Goal: Task Accomplishment & Management: Complete application form

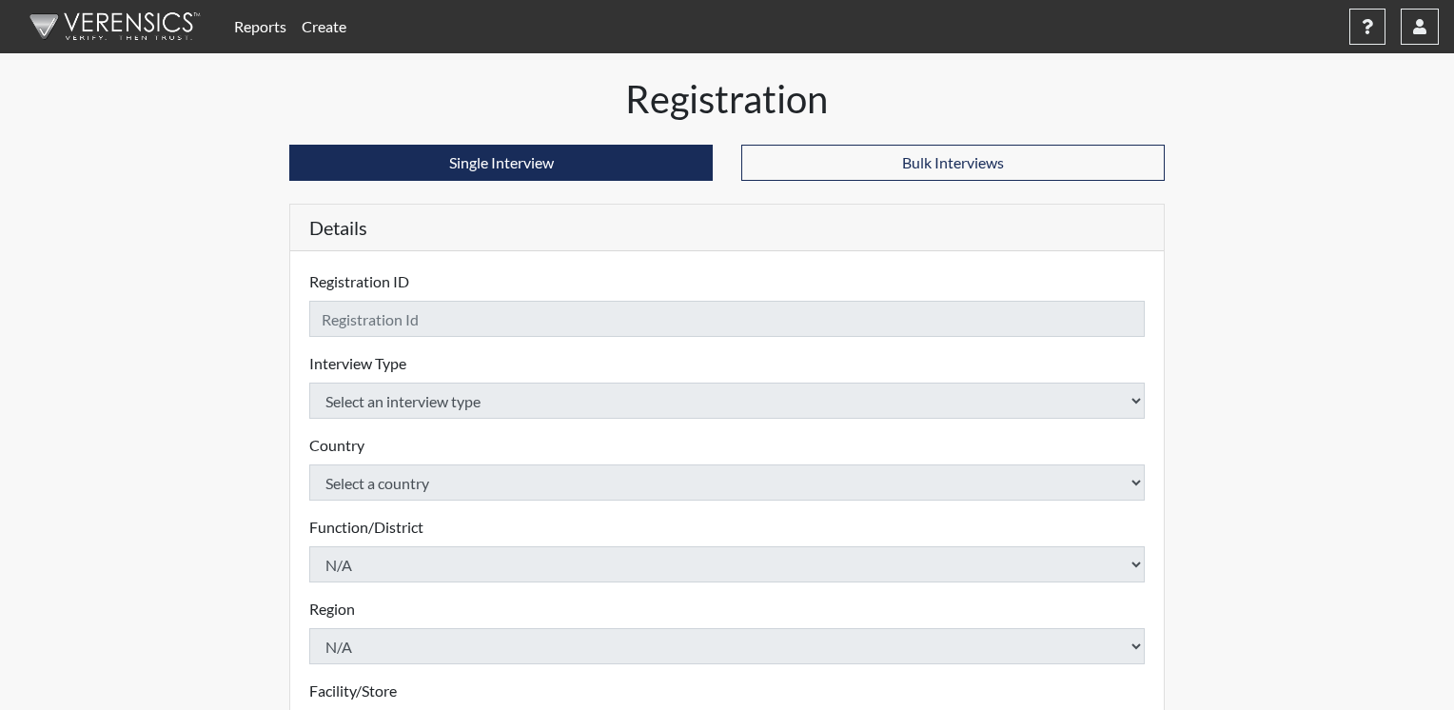
checkbox input "true"
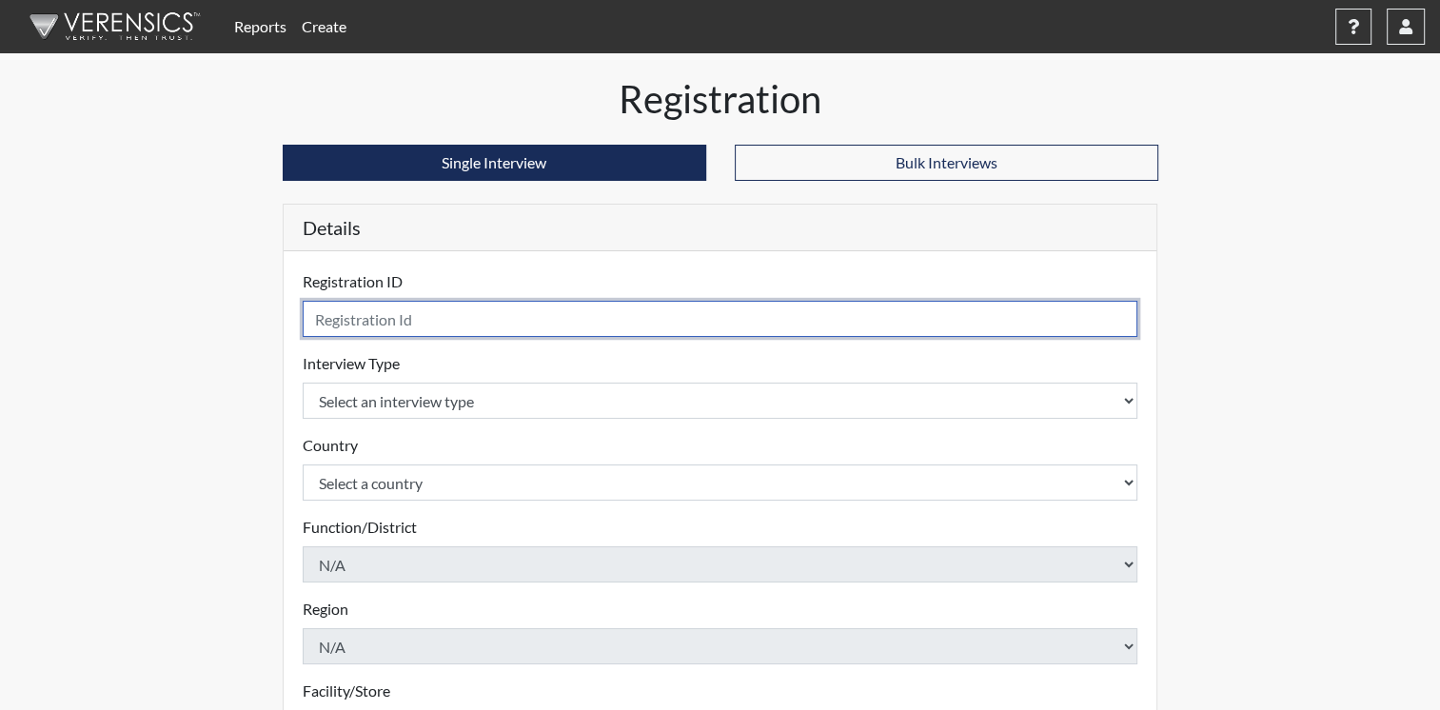
click at [429, 319] on input "text" at bounding box center [721, 319] width 836 height 36
type input "[PERSON_NAME]"
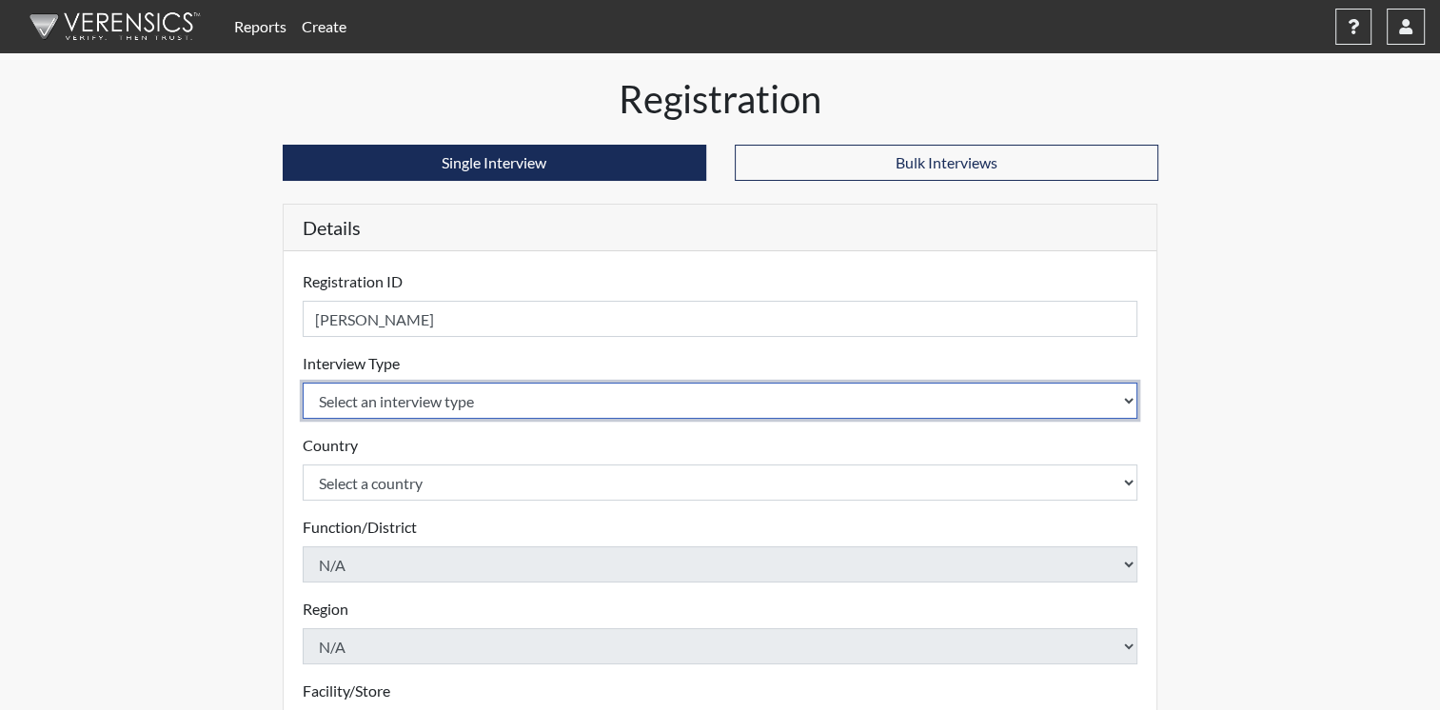
click at [1127, 403] on select "Select an interview type Corrections Pre-Employment" at bounding box center [721, 401] width 836 height 36
select select "ff733e93-e1bf-11ea-9c9f-0eff0cf7eb8f"
click at [303, 383] on select "Select an interview type Corrections Pre-Employment" at bounding box center [721, 401] width 836 height 36
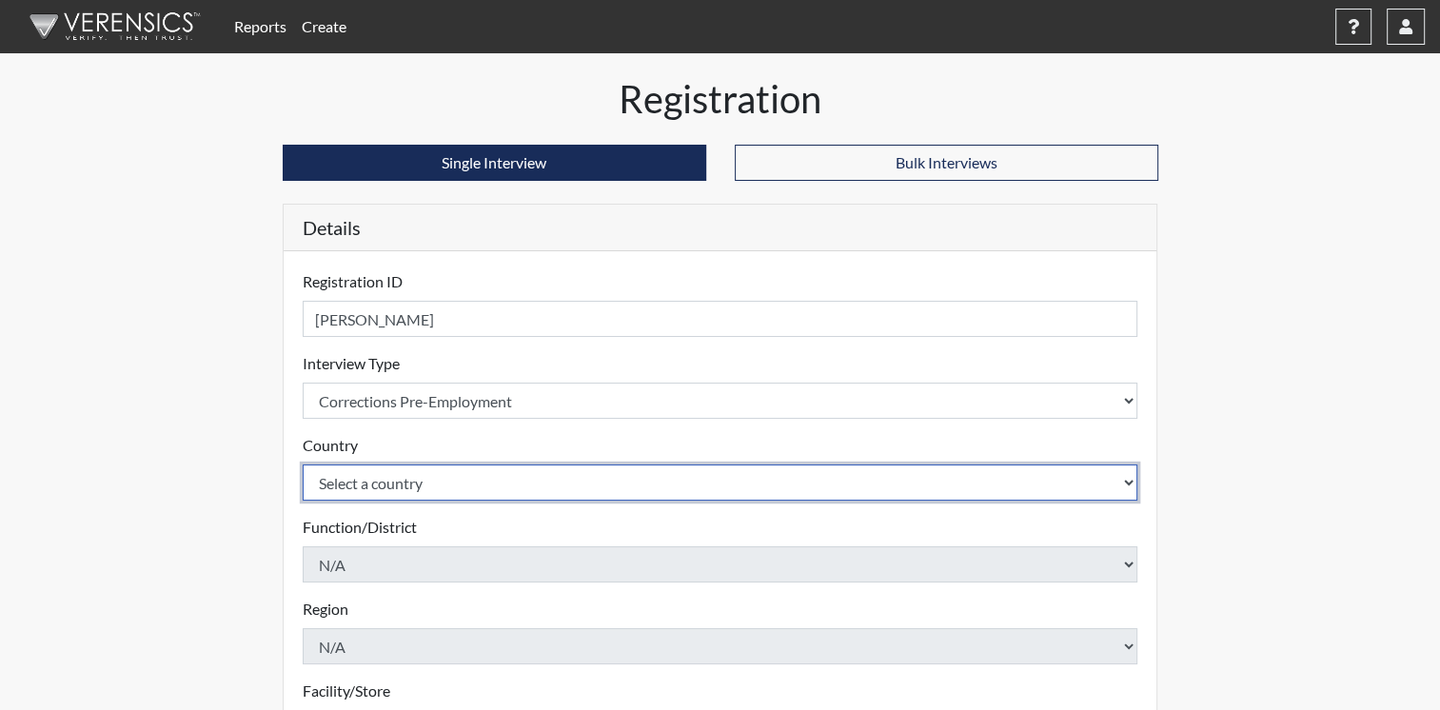
click at [1130, 489] on select "Select a country [GEOGRAPHIC_DATA] [GEOGRAPHIC_DATA]" at bounding box center [721, 482] width 836 height 36
select select "united-states-of-[GEOGRAPHIC_DATA]"
click at [303, 464] on select "Select a country [GEOGRAPHIC_DATA] [GEOGRAPHIC_DATA]" at bounding box center [721, 482] width 836 height 36
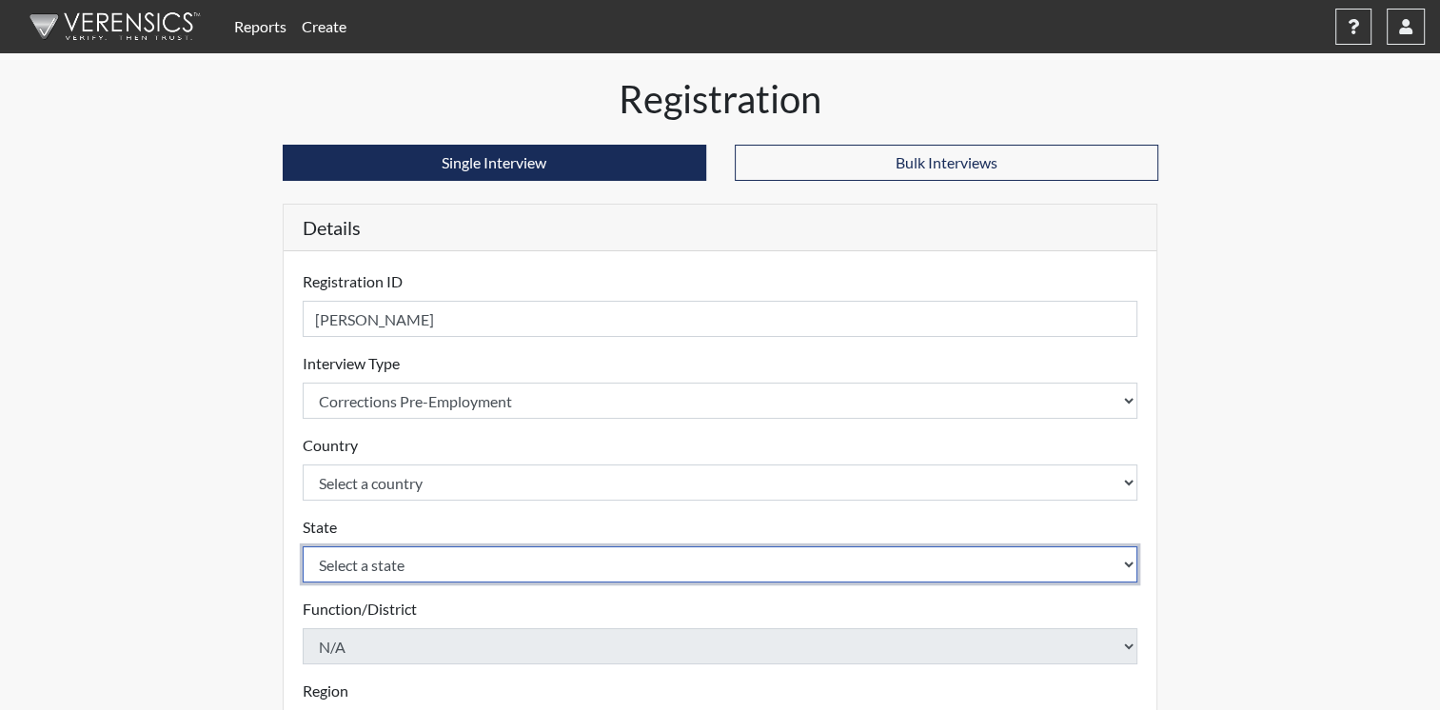
click at [1087, 564] on select "Select a state [US_STATE] [US_STATE] [US_STATE] [US_STATE] [US_STATE] [US_STATE…" at bounding box center [721, 564] width 836 height 36
select select "OH"
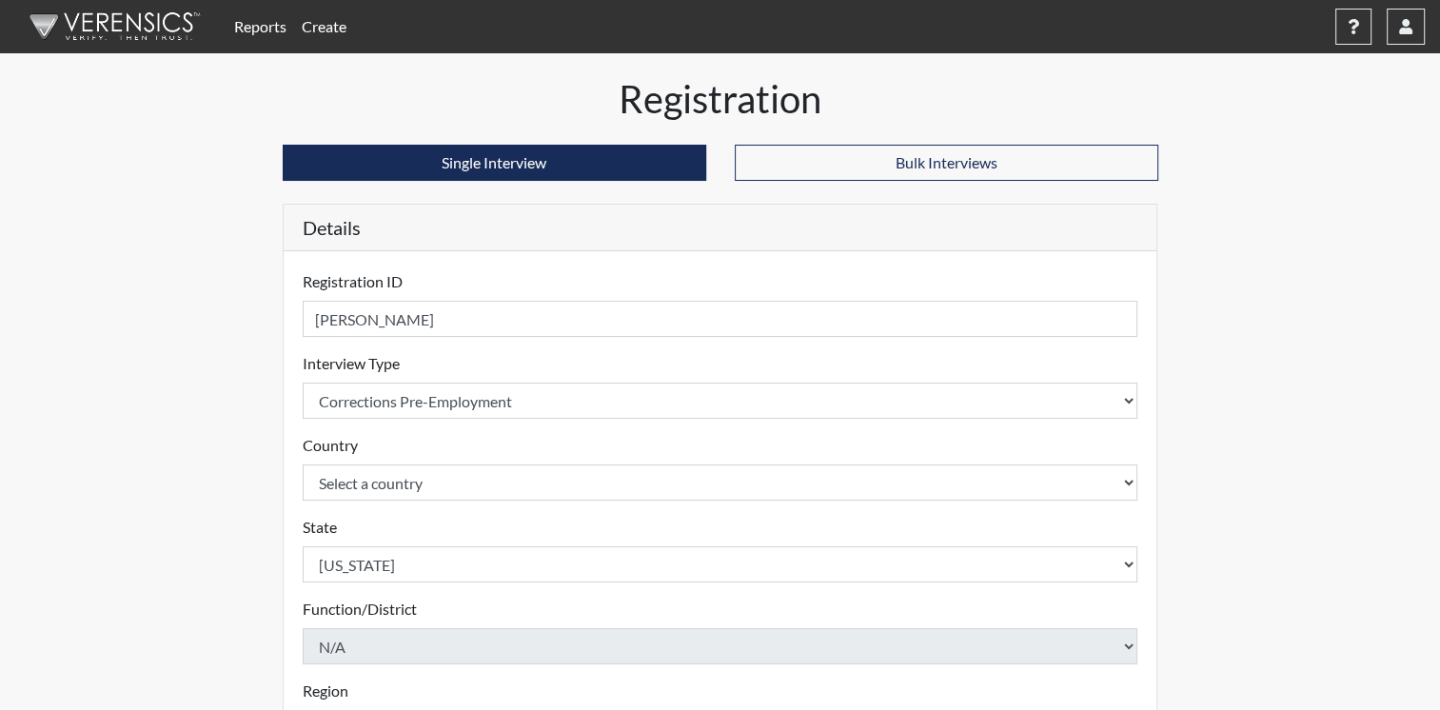
click at [1174, 564] on div "Registration Single Interview Bulk Interviews Details Registration ID [PERSON_N…" at bounding box center [720, 640] width 1085 height 1128
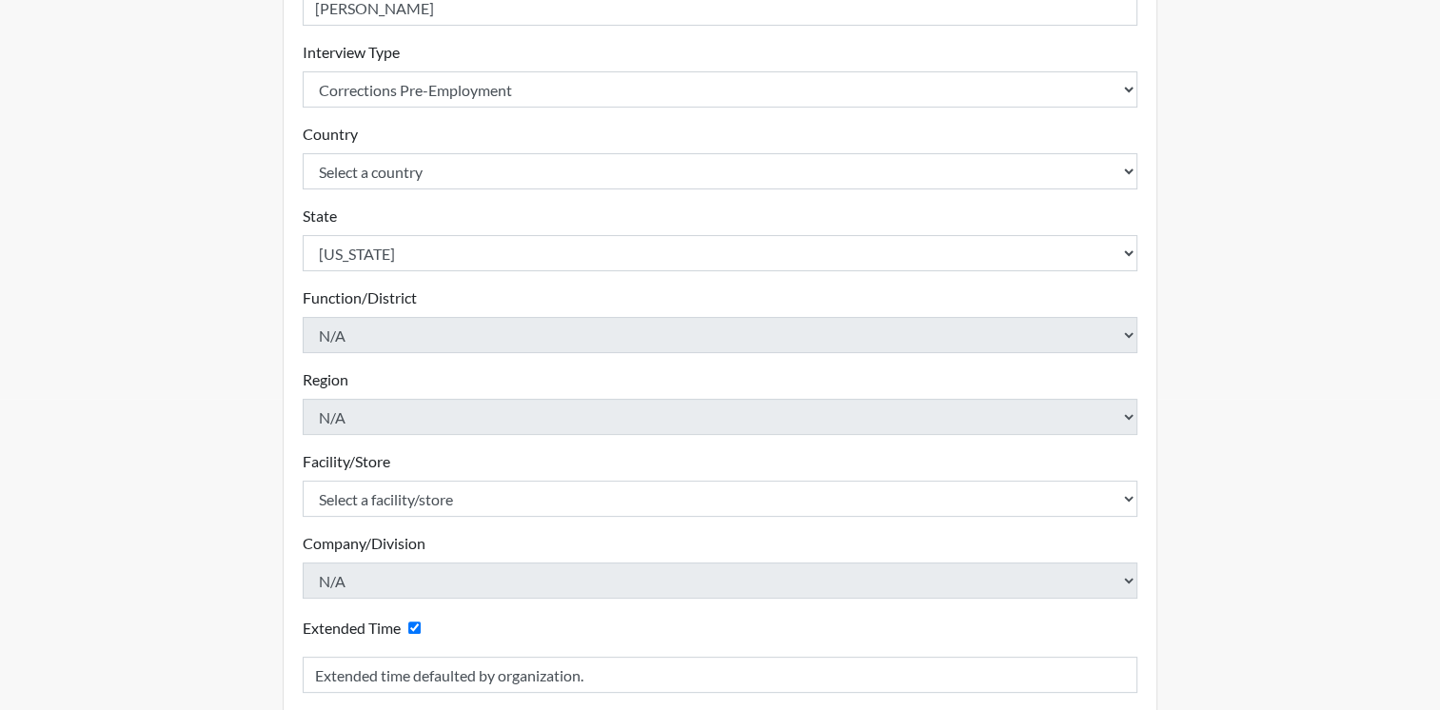
scroll to position [309, 0]
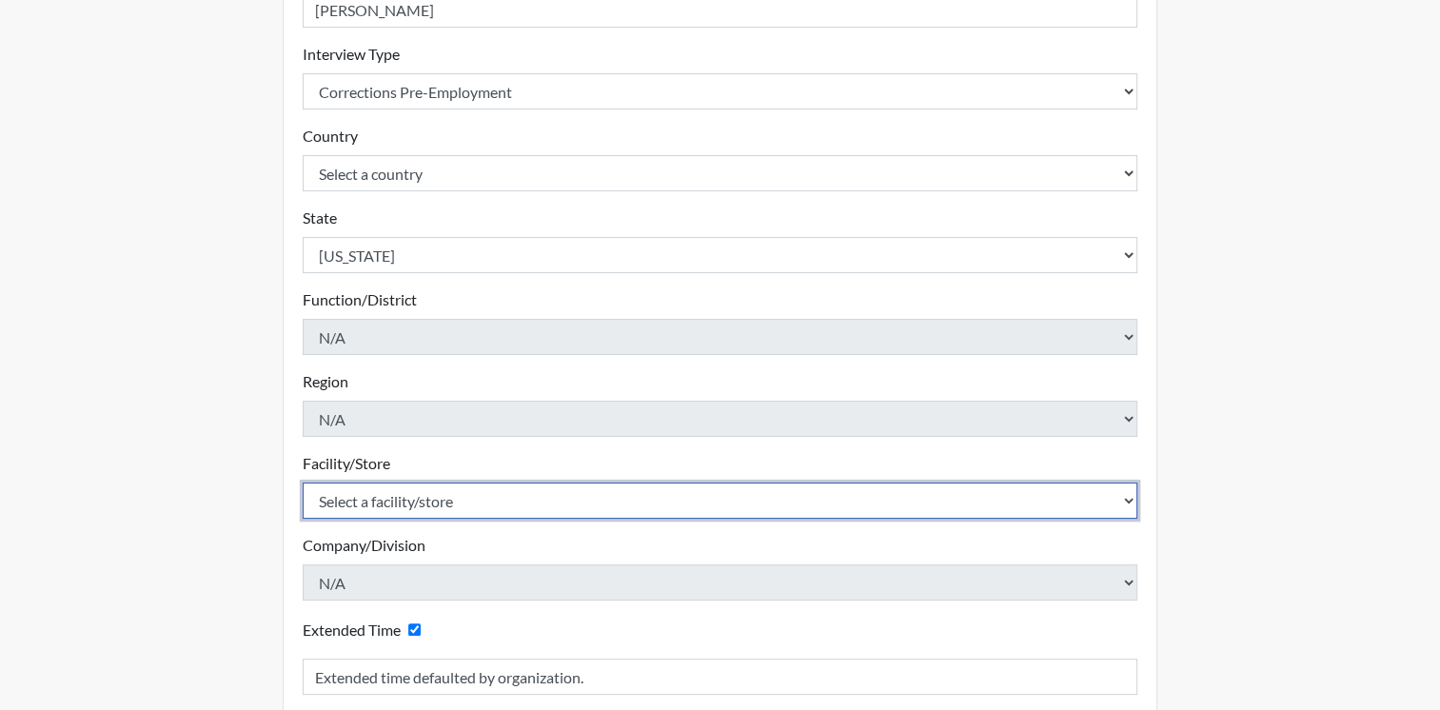
click at [1126, 491] on select "Select a facility/store ADAPT CCC Pathways/[GEOGRAPHIC_DATA] TCC" at bounding box center [721, 501] width 836 height 36
select select "10767e72-5384-4422-acce-343010241d6c"
click at [303, 483] on select "Select a facility/store ADAPT CCC Pathways/[GEOGRAPHIC_DATA] TCC" at bounding box center [721, 501] width 836 height 36
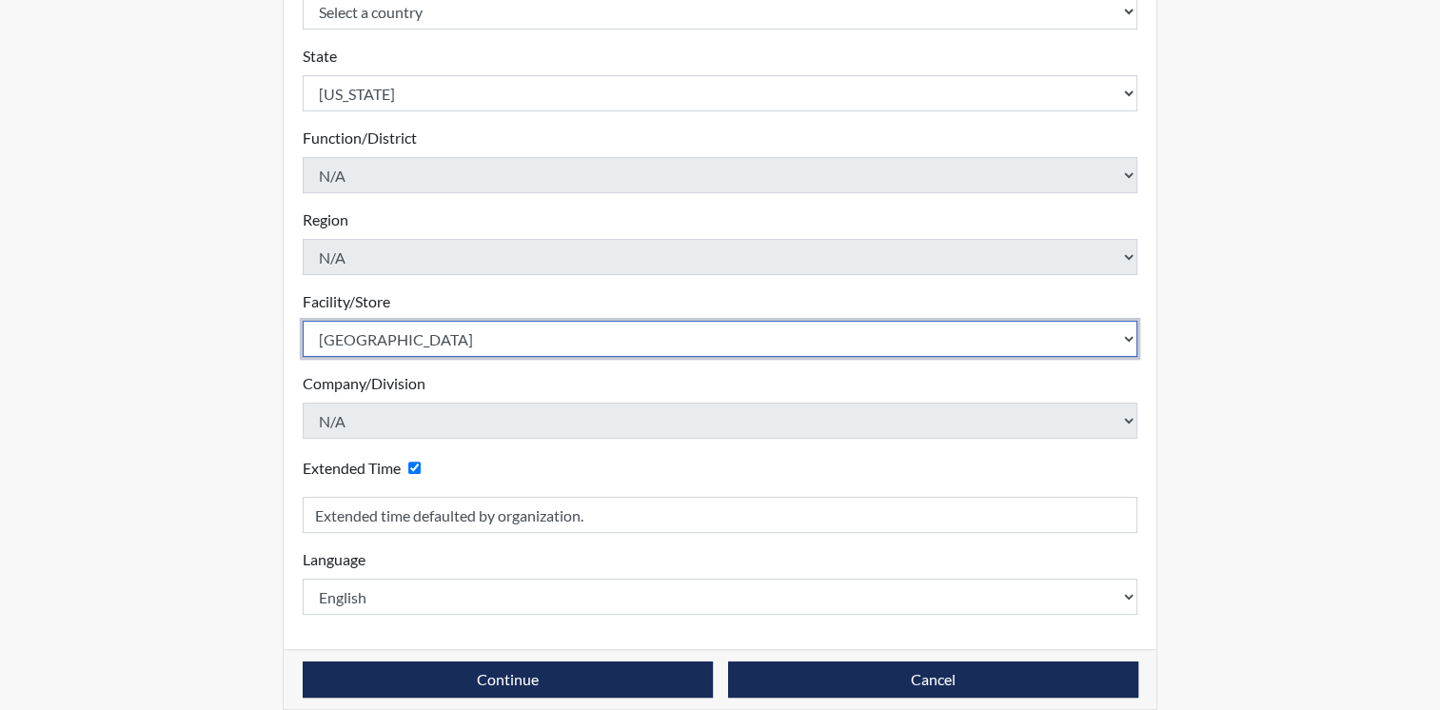
scroll to position [491, 0]
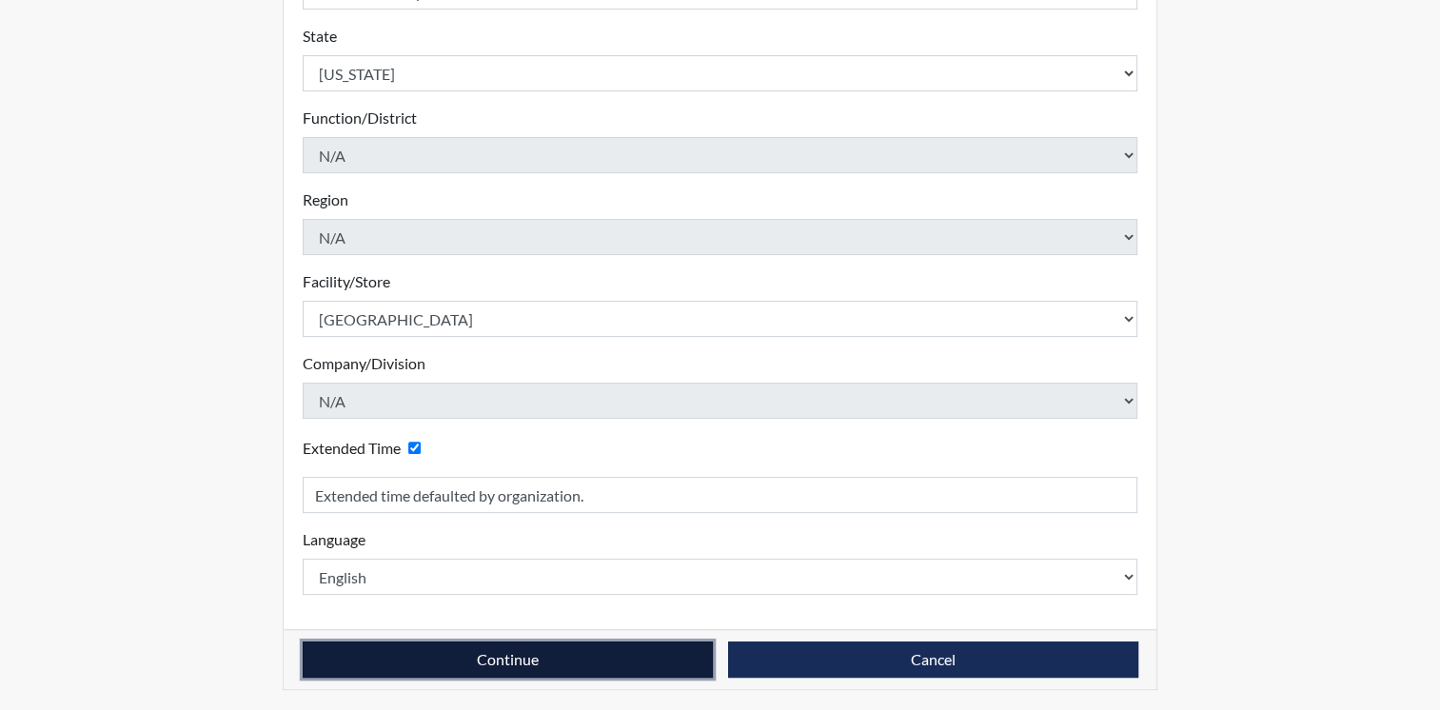
click at [565, 657] on button "Continue" at bounding box center [508, 659] width 410 height 36
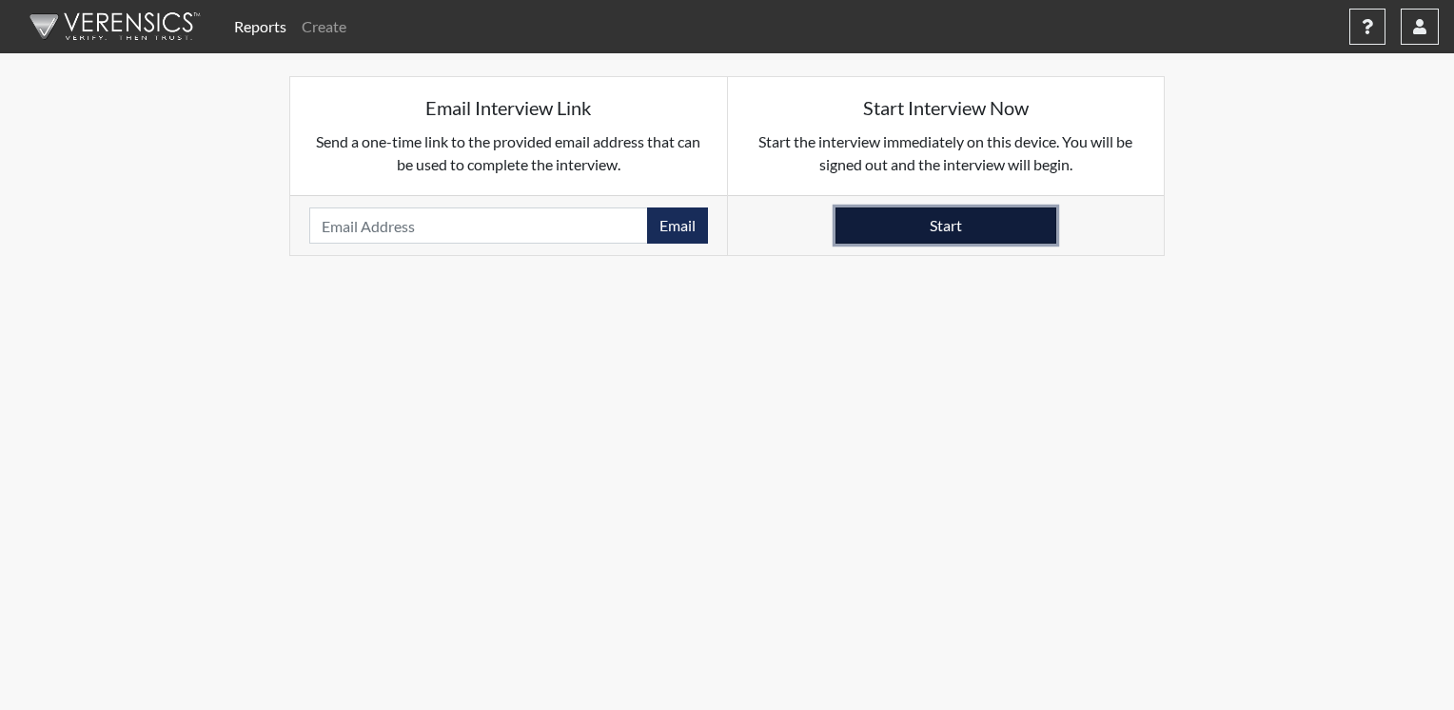
click at [1001, 237] on button "Start" at bounding box center [946, 225] width 221 height 36
